Goal: Information Seeking & Learning: Learn about a topic

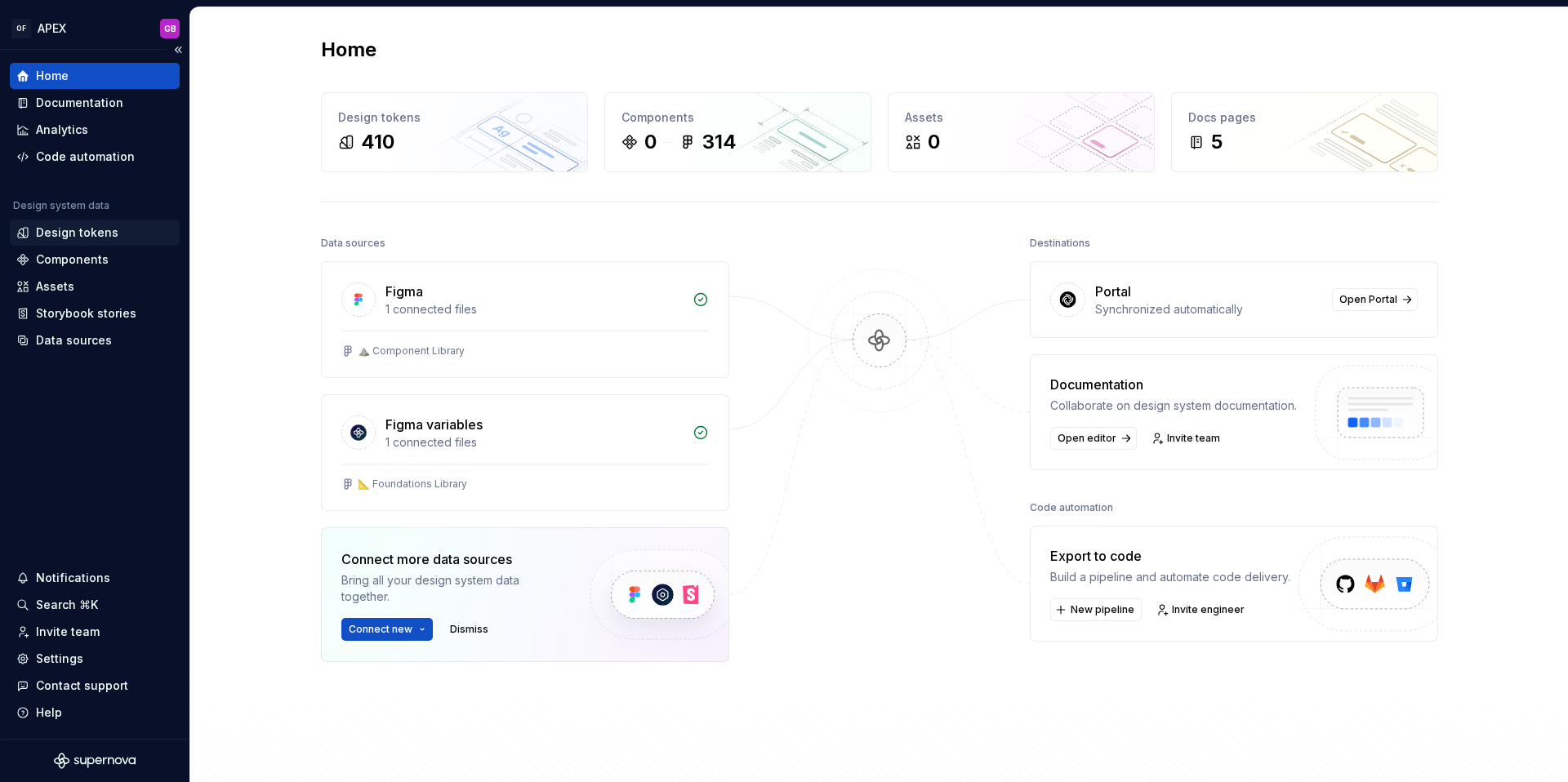
click at [65, 236] on div "Design tokens" at bounding box center [77, 233] width 82 height 16
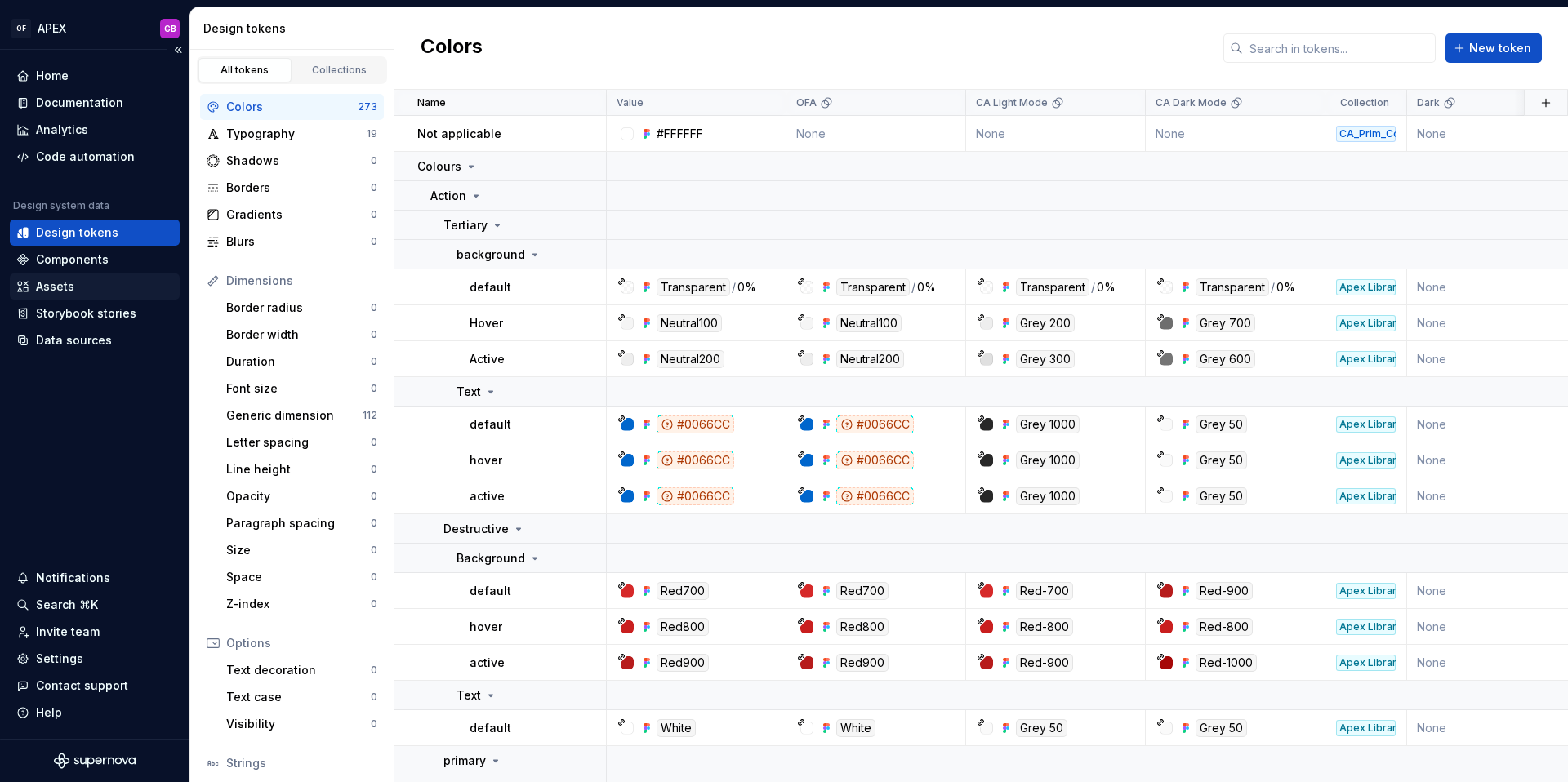
click at [42, 289] on div "Assets" at bounding box center [55, 287] width 39 height 16
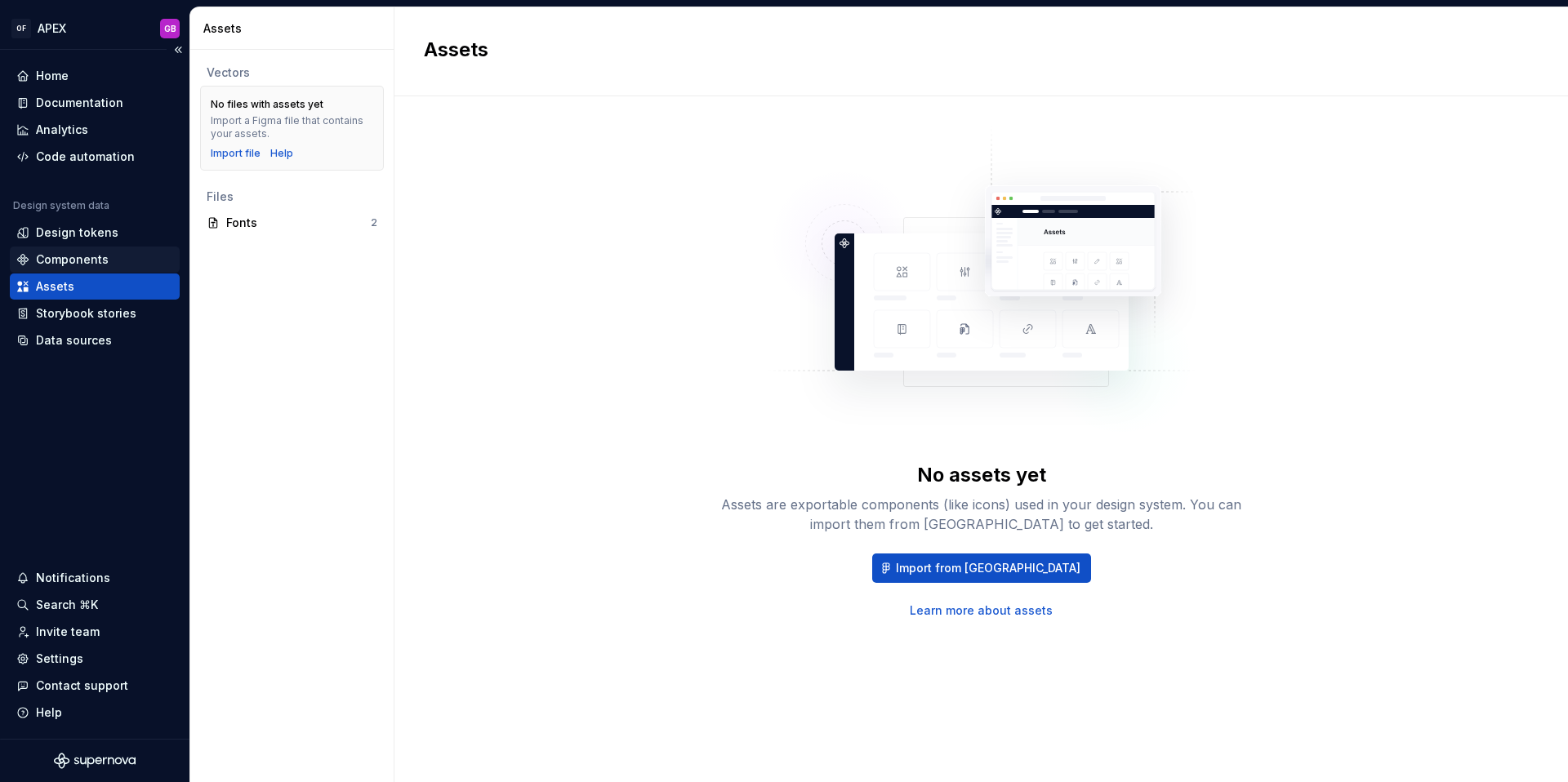
click at [57, 259] on div "Components" at bounding box center [72, 260] width 73 height 16
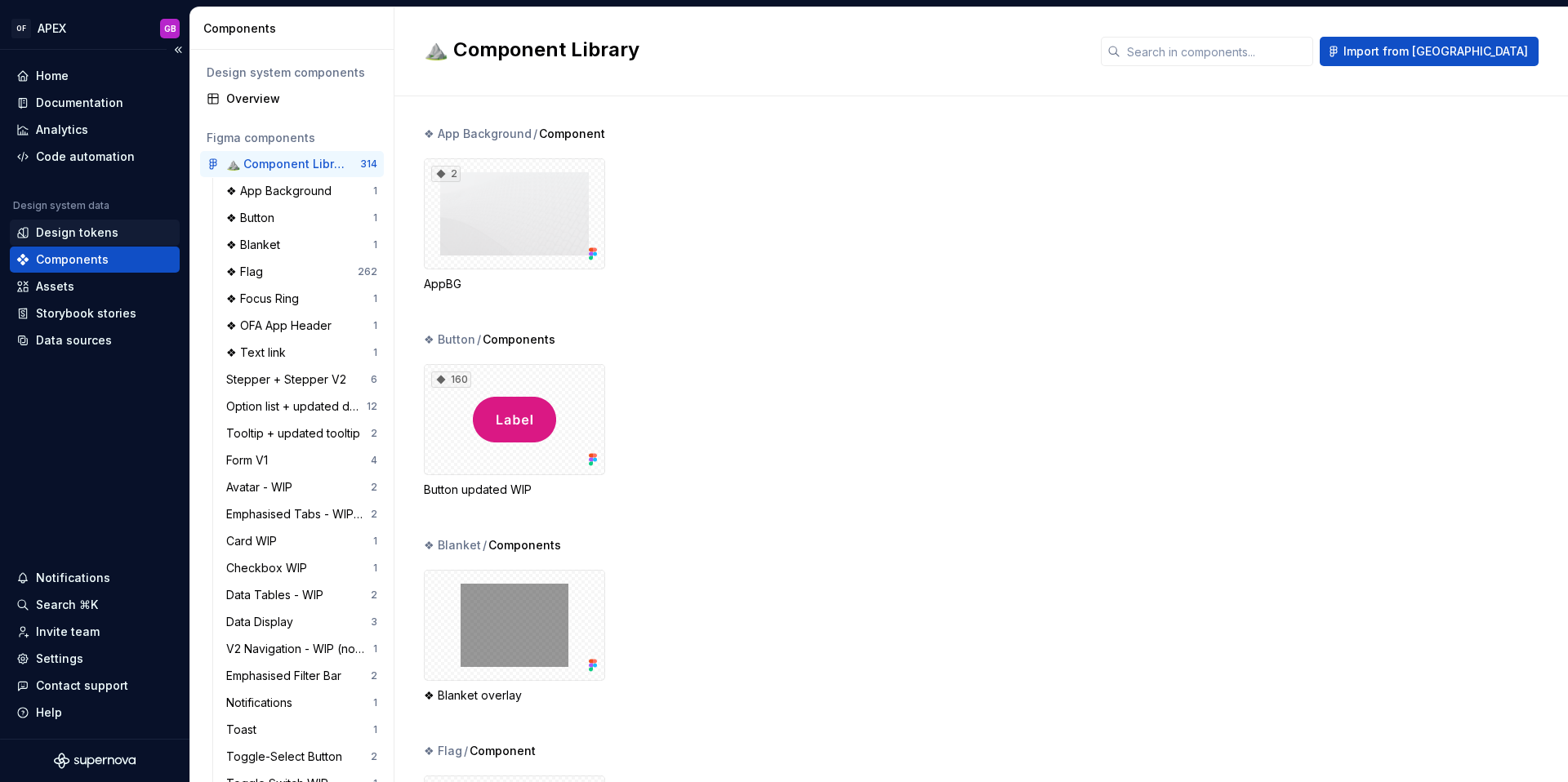
click at [63, 235] on div "Design tokens" at bounding box center [77, 233] width 82 height 16
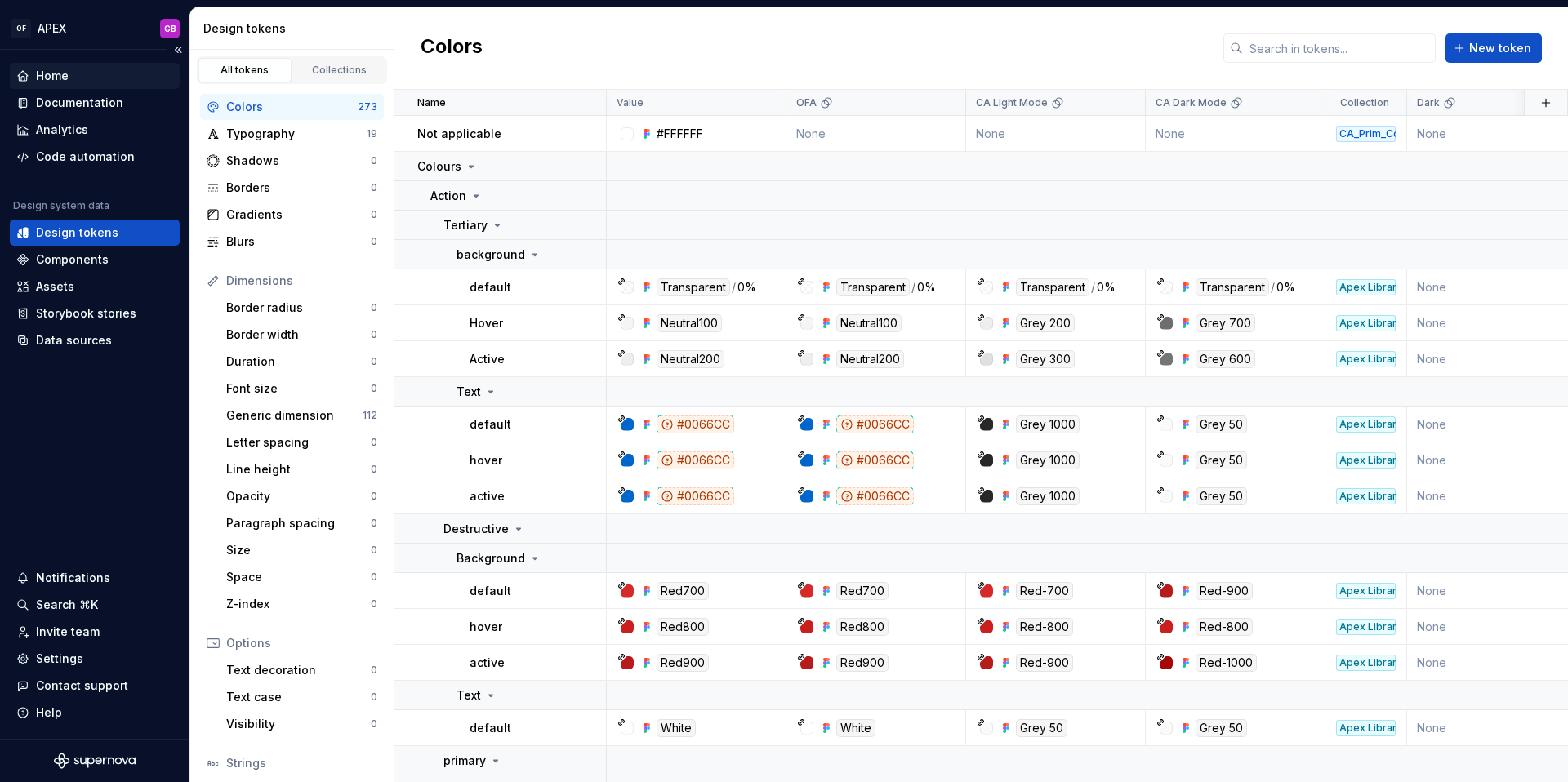
click at [45, 75] on div "Home" at bounding box center [52, 76] width 32 height 16
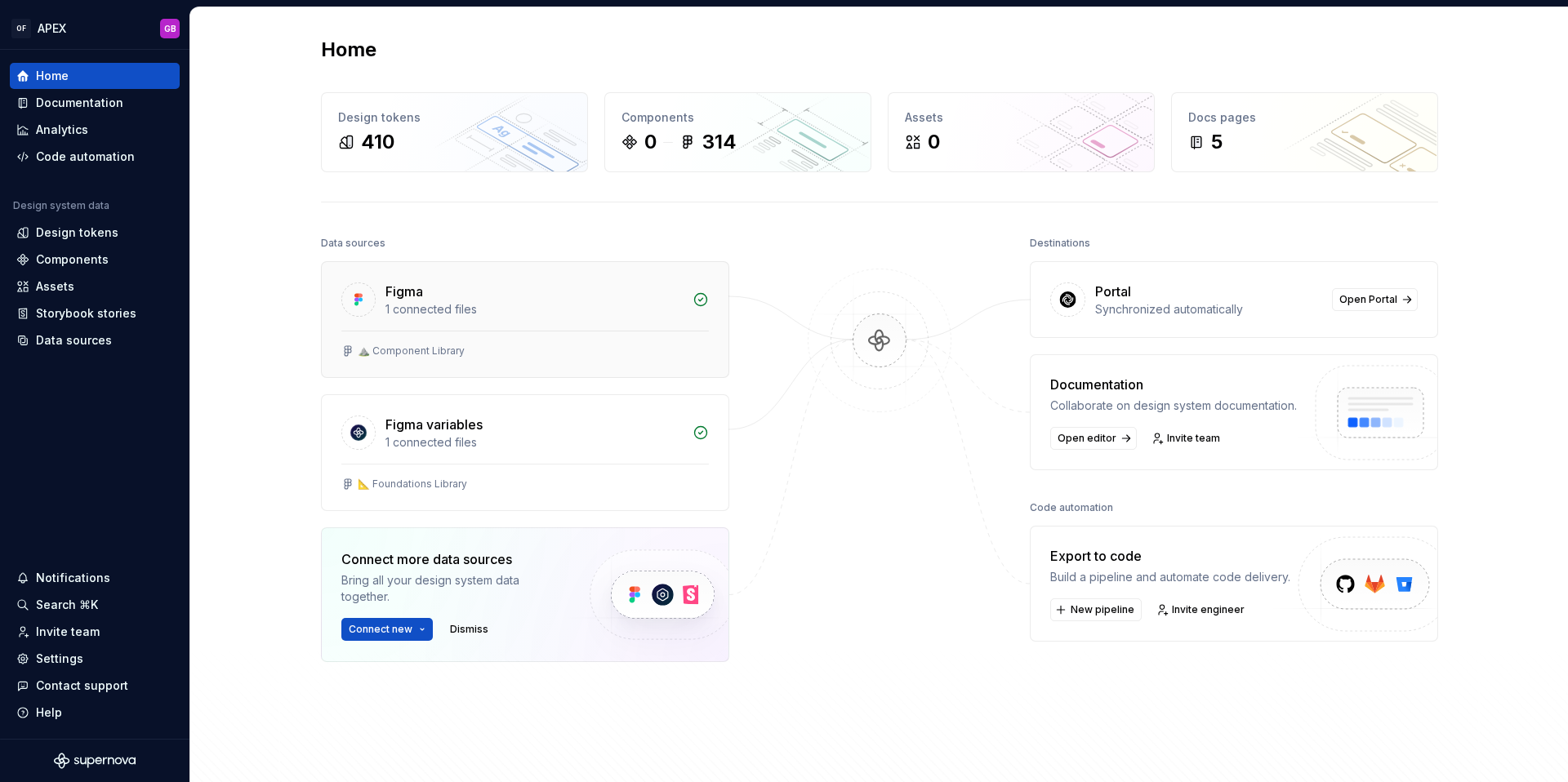
click at [438, 345] on div "⛰️ Component Library" at bounding box center [411, 351] width 107 height 13
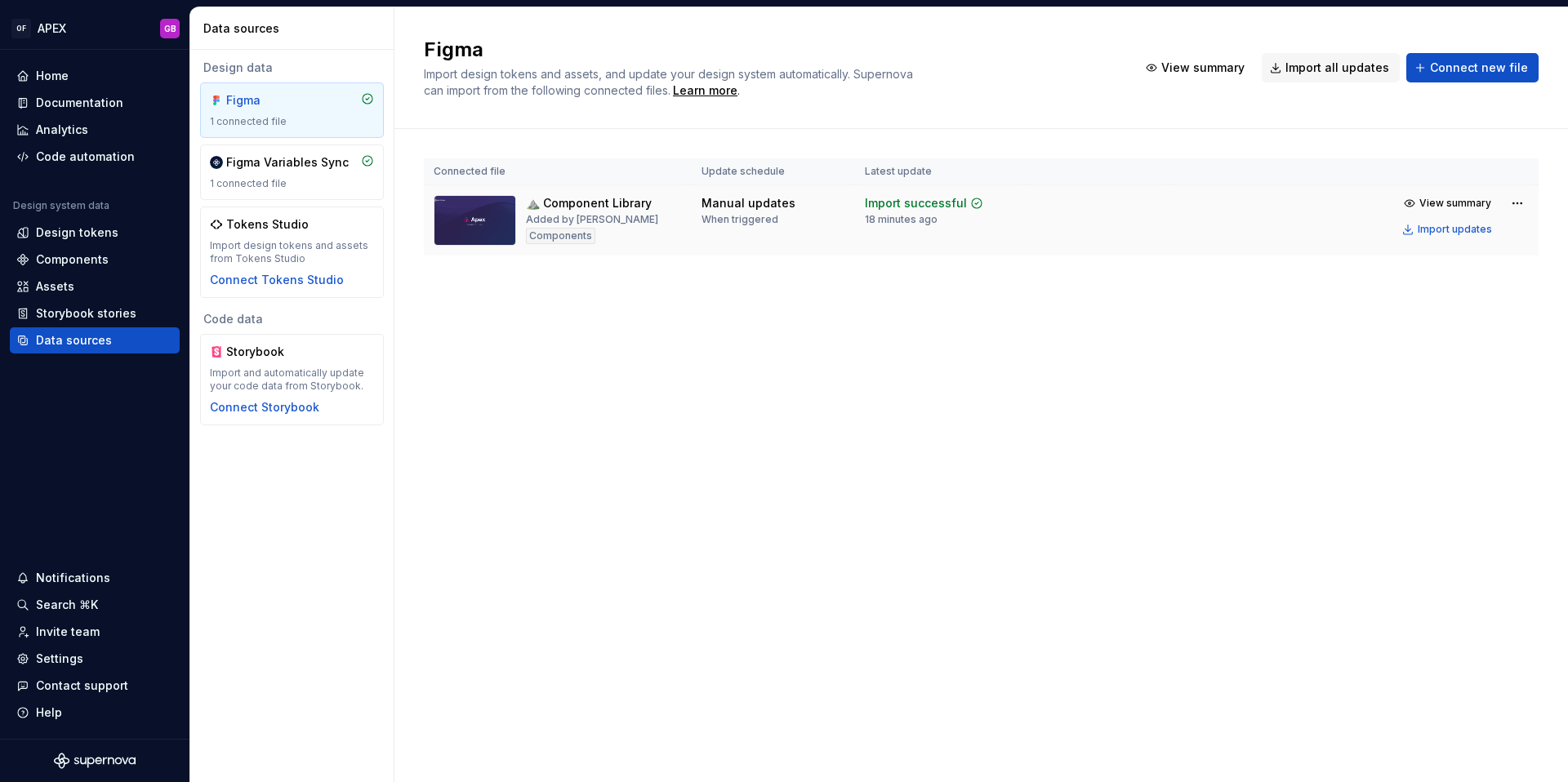
click at [595, 218] on div "Added by [PERSON_NAME]" at bounding box center [592, 219] width 133 height 13
click at [291, 236] on div "Tokens Studio Import design tokens and assets from Tokens Studio Connect Tokens…" at bounding box center [292, 253] width 164 height 72
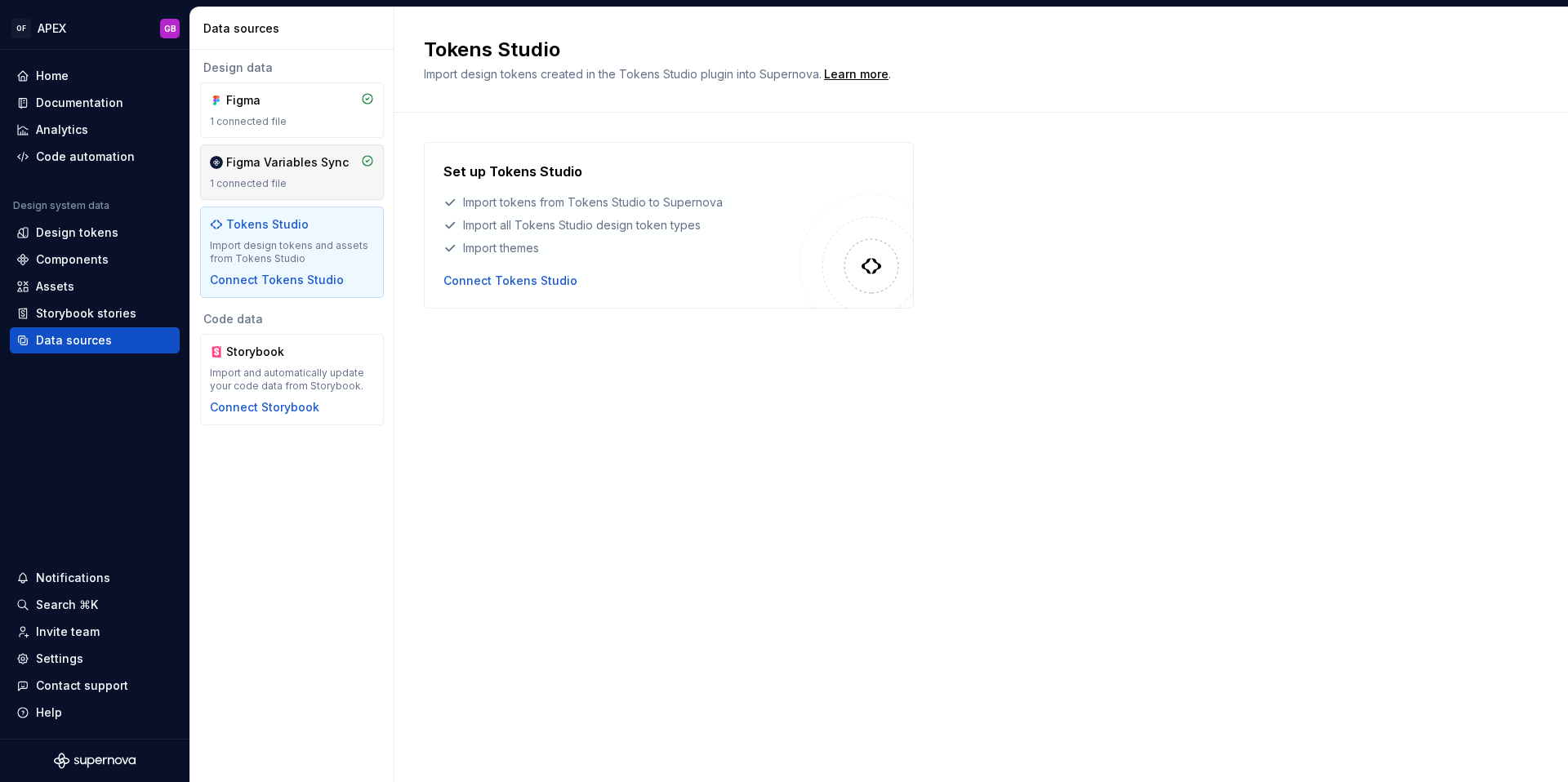
click at [281, 177] on div "1 connected file" at bounding box center [292, 183] width 164 height 13
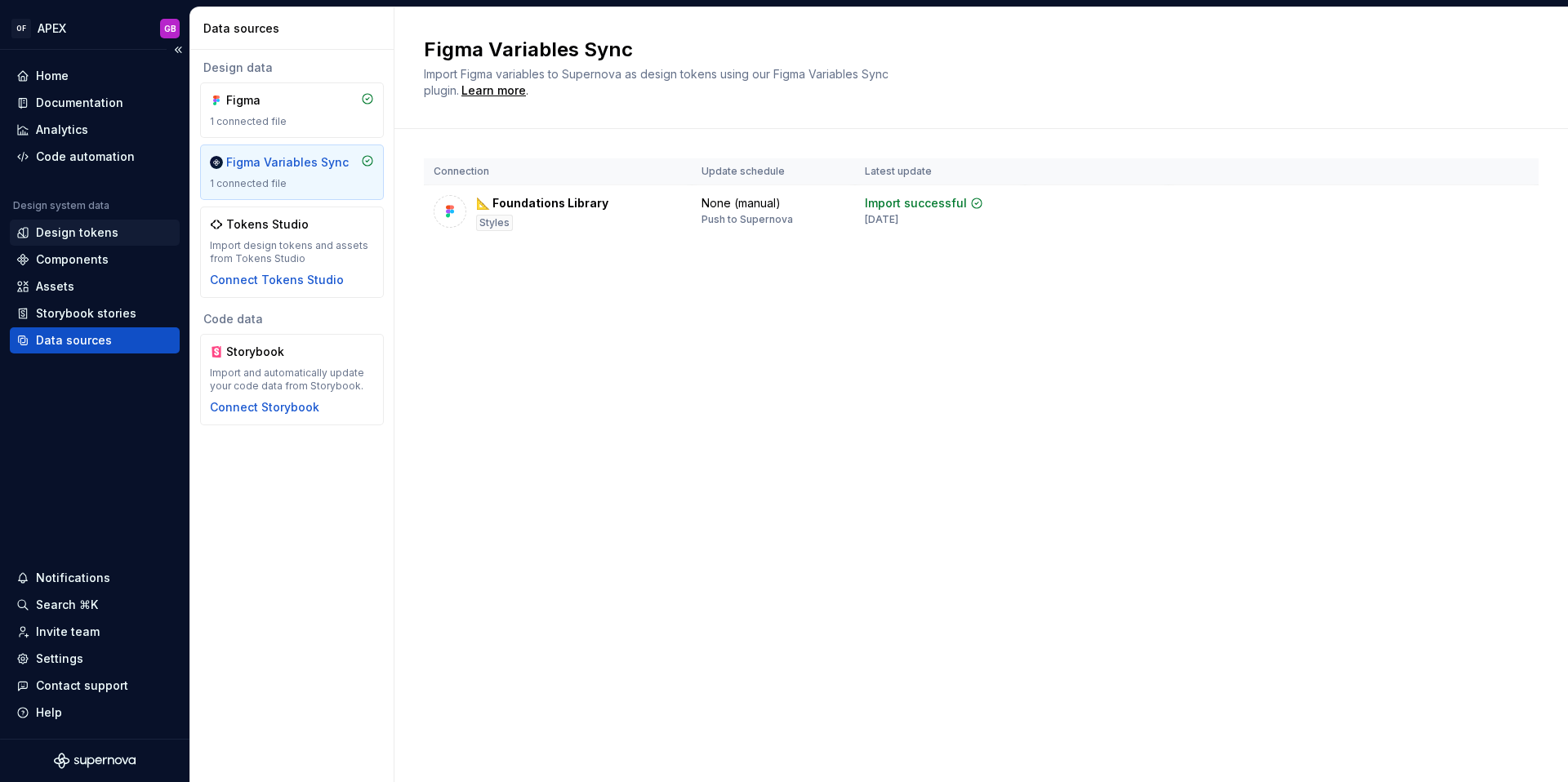
click at [65, 235] on div "Design tokens" at bounding box center [77, 233] width 82 height 16
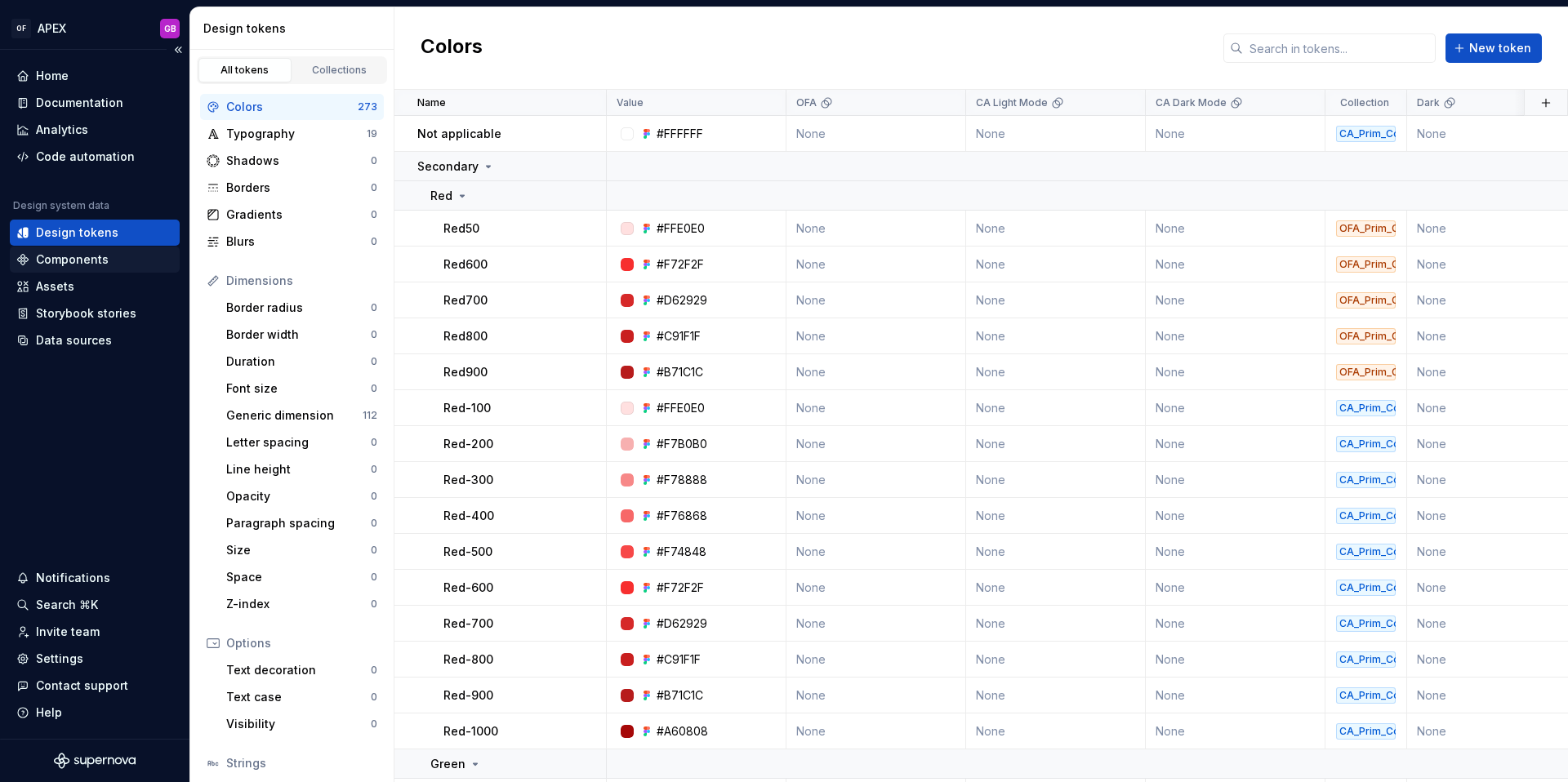
click at [67, 262] on div "Components" at bounding box center [72, 260] width 73 height 16
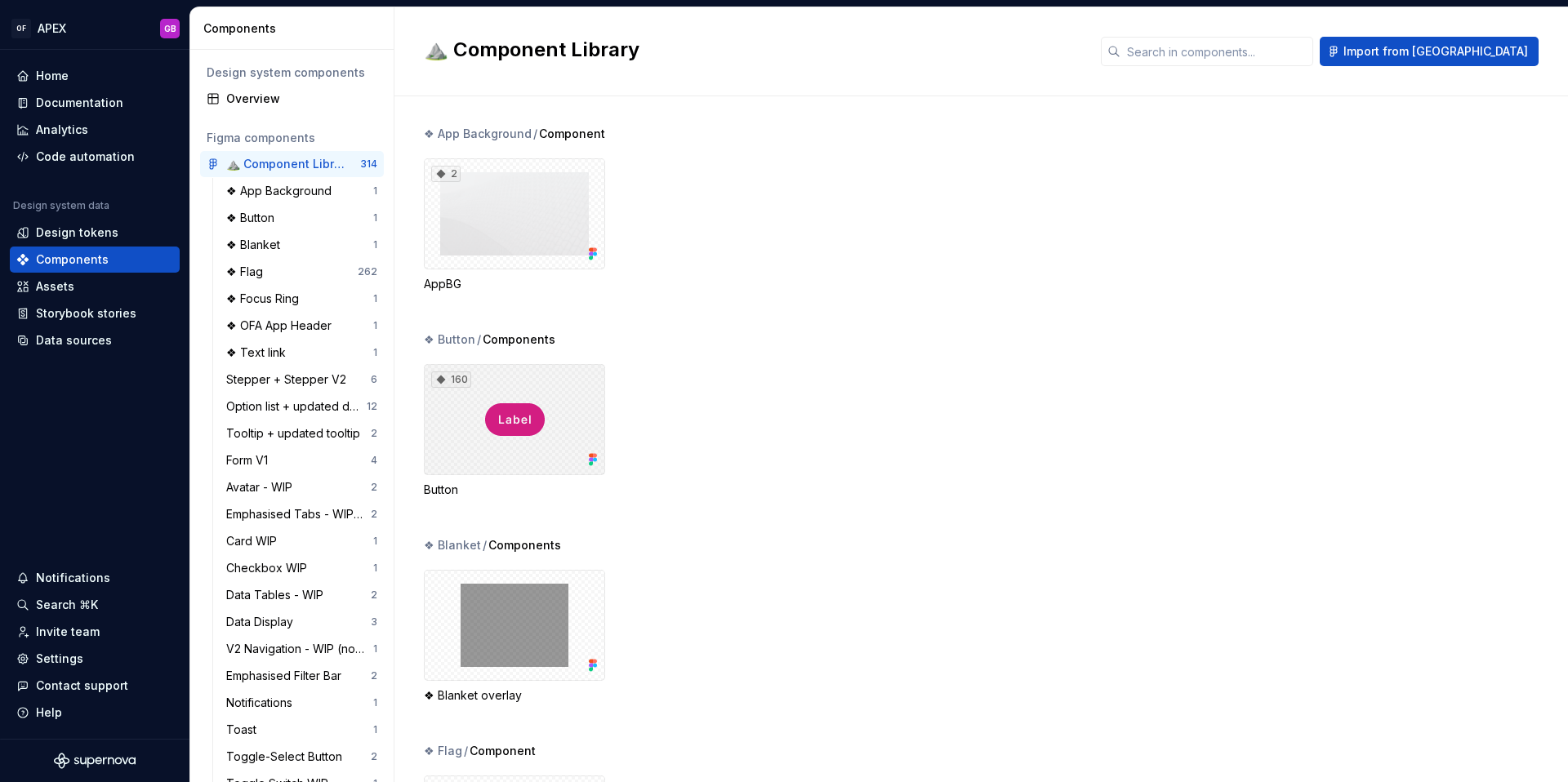
click at [529, 422] on div "160" at bounding box center [514, 419] width 181 height 111
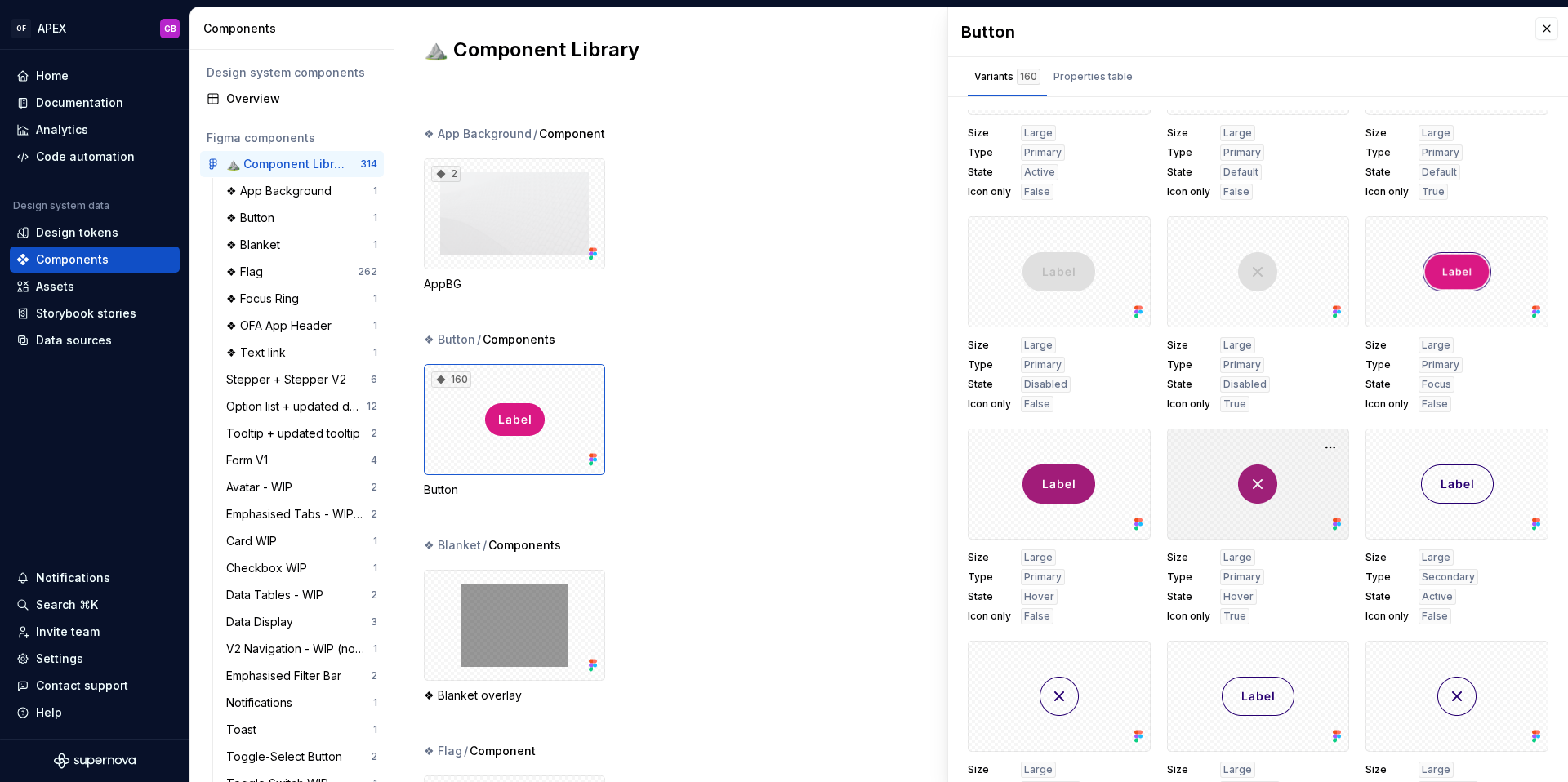
scroll to position [1256, 0]
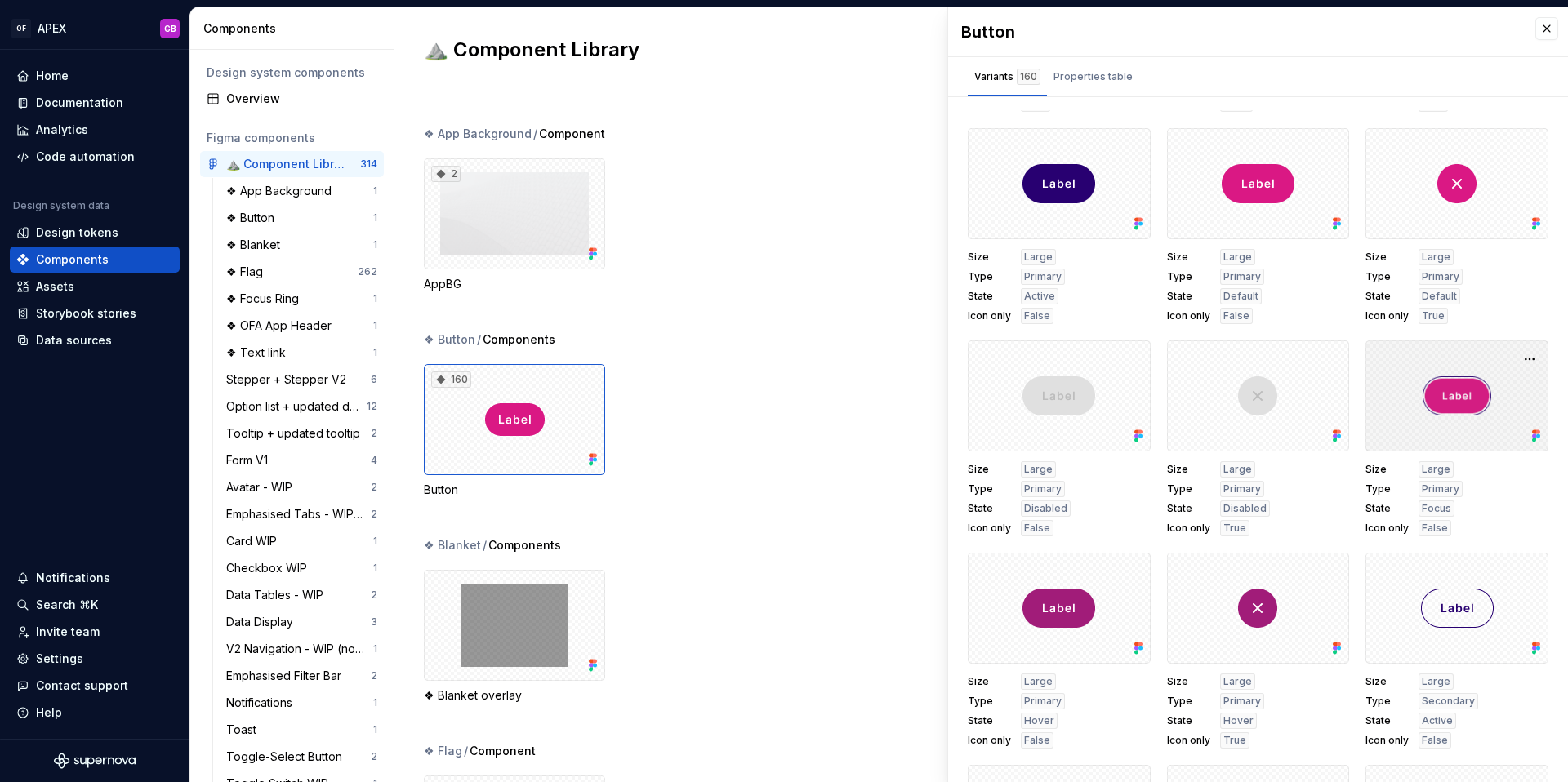
click at [1450, 404] on div at bounding box center [1457, 396] width 183 height 111
click at [1530, 360] on button "button" at bounding box center [1529, 359] width 23 height 23
click at [1467, 497] on div "Size Large Type Primary State Focus Icon only False" at bounding box center [1457, 499] width 183 height 75
click at [1082, 78] on div "Properties table" at bounding box center [1093, 77] width 79 height 16
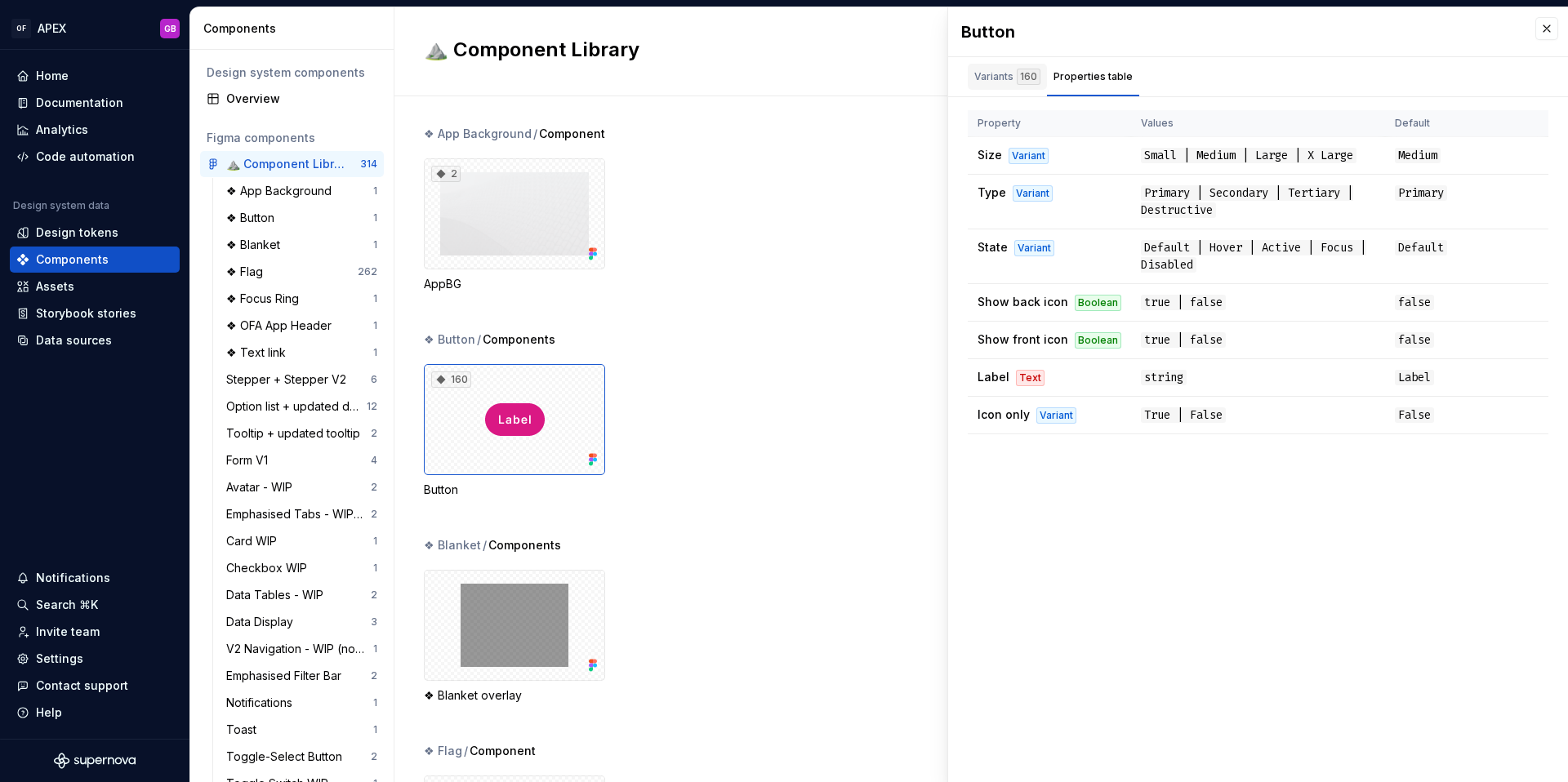
click at [1000, 80] on div "Variants 160" at bounding box center [1007, 77] width 66 height 16
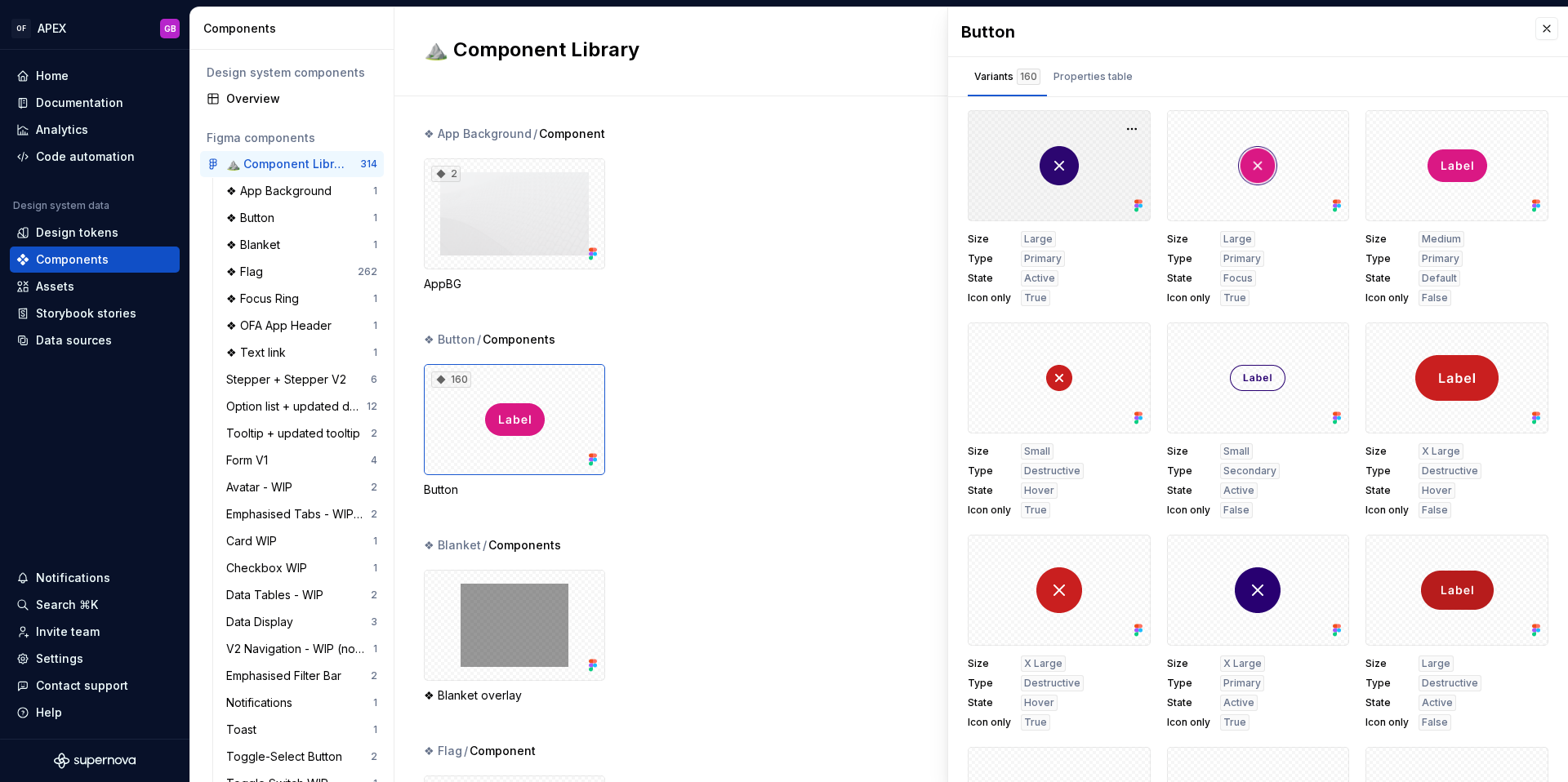
click at [1138, 203] on icon at bounding box center [1137, 202] width 5 height 5
click at [1130, 127] on button "button" at bounding box center [1131, 128] width 23 height 23
click at [1078, 163] on div "Open in [GEOGRAPHIC_DATA]" at bounding box center [1080, 177] width 106 height 49
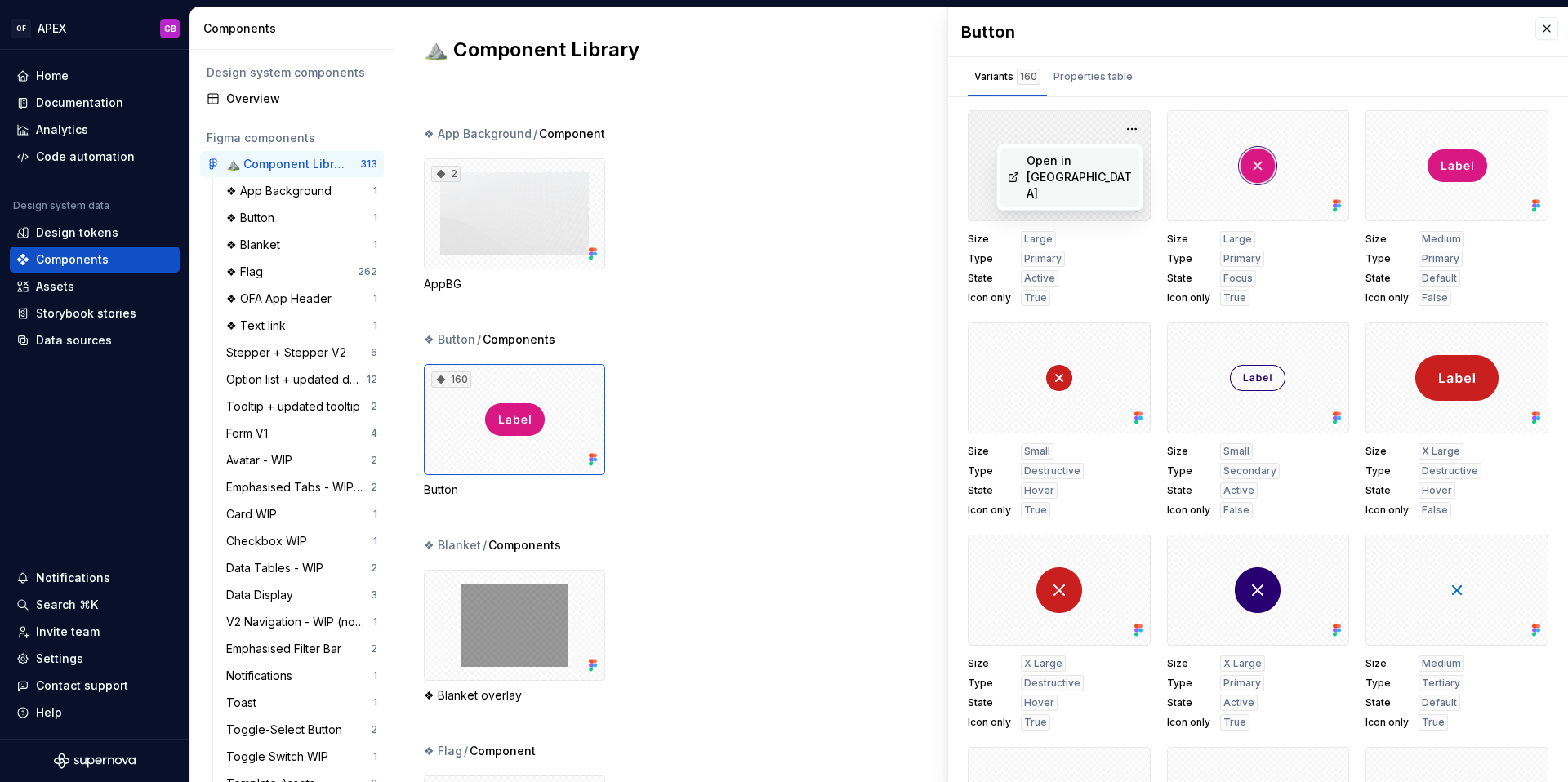
click at [1066, 160] on div "Open in [GEOGRAPHIC_DATA]" at bounding box center [1080, 177] width 106 height 49
click at [67, 317] on div "Storybook stories" at bounding box center [86, 314] width 100 height 16
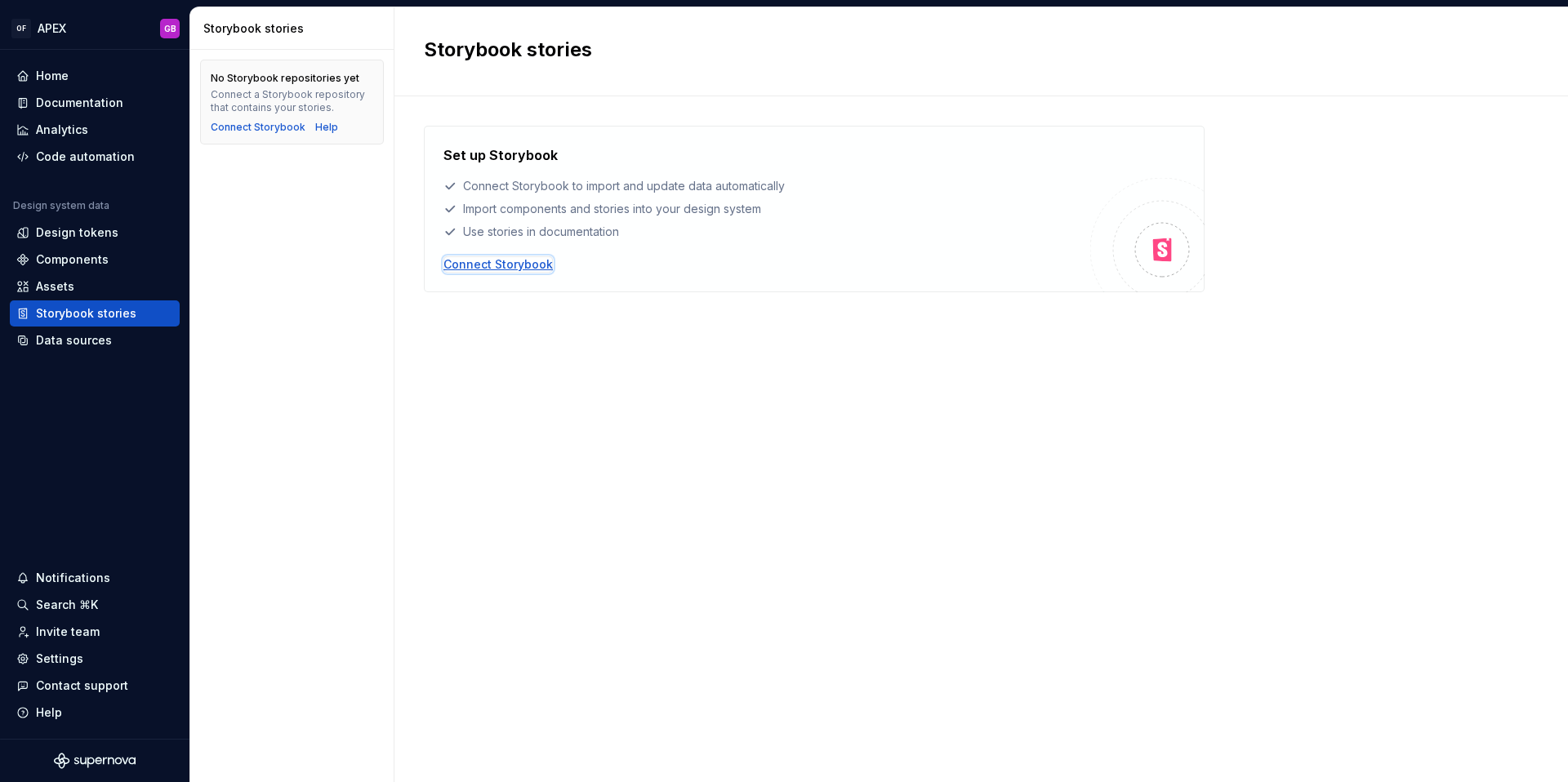
click at [508, 266] on div "Connect Storybook" at bounding box center [498, 264] width 109 height 16
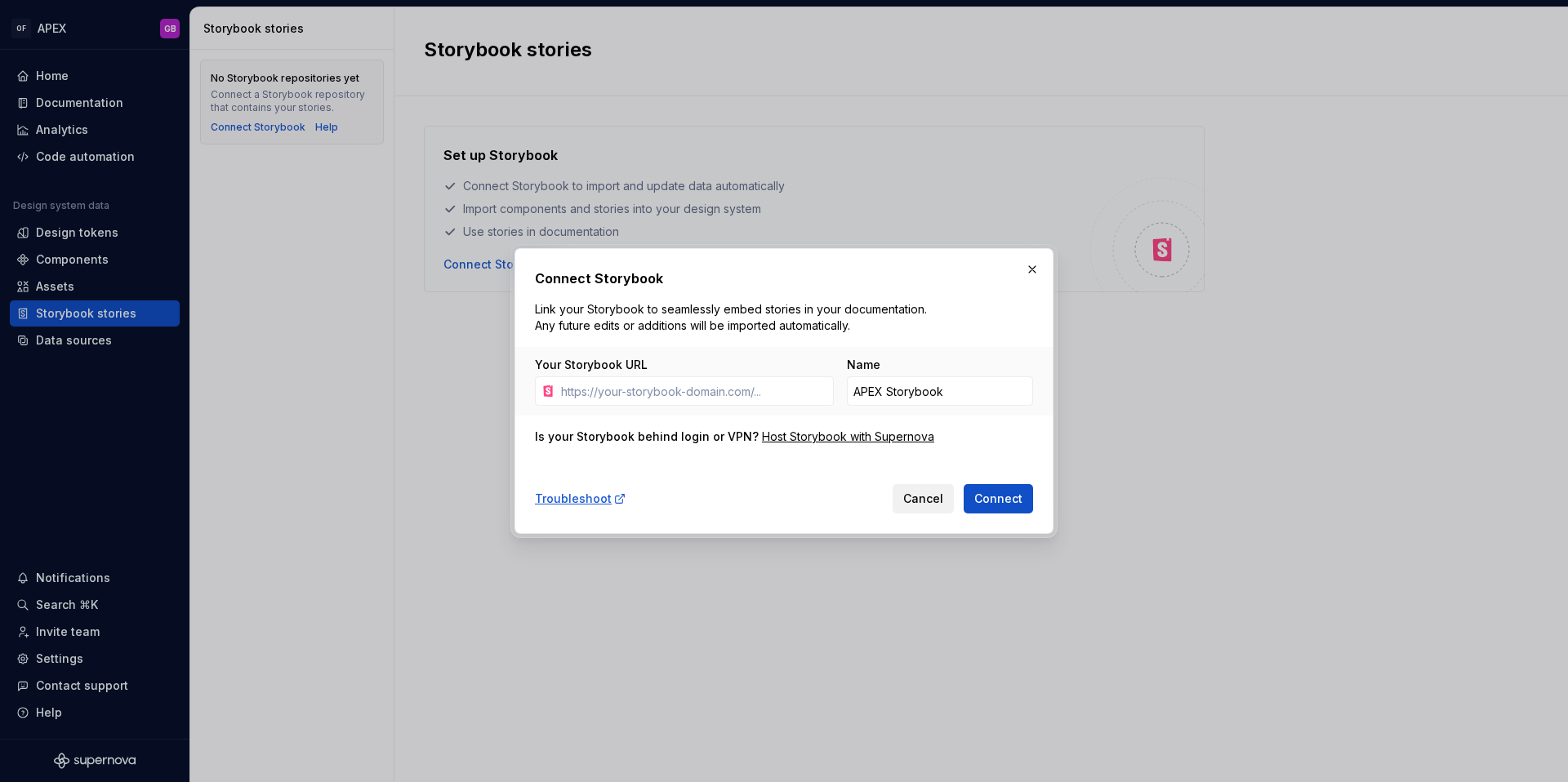
click at [916, 497] on span "Cancel" at bounding box center [923, 499] width 40 height 16
